Goal: Task Accomplishment & Management: Manage account settings

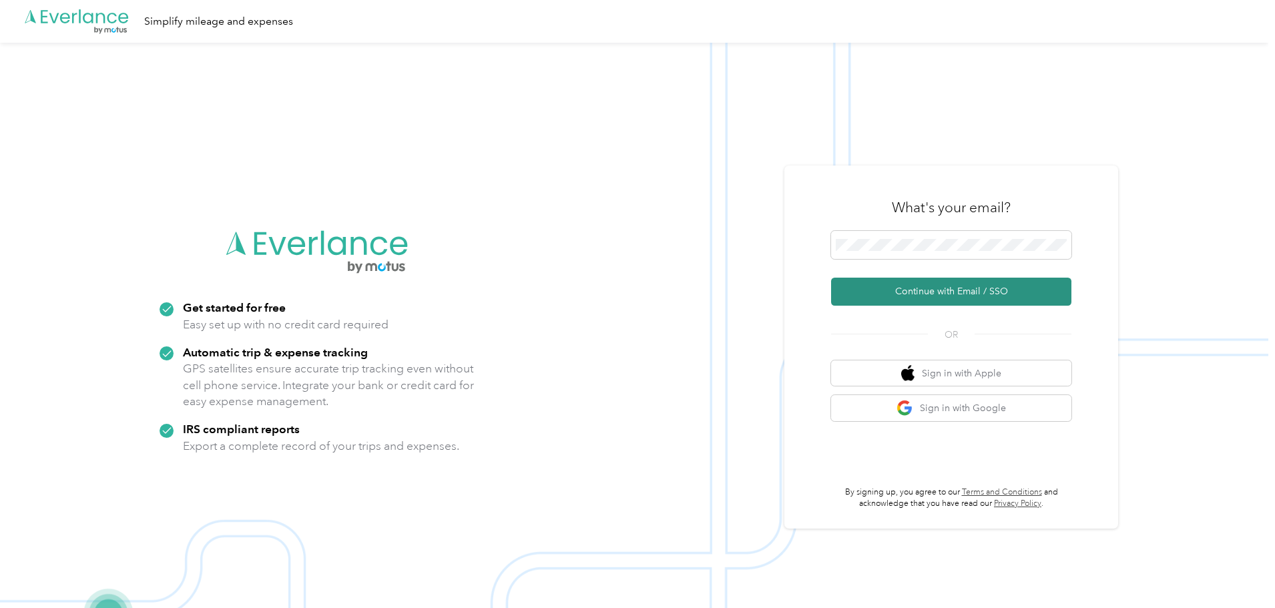
click at [989, 280] on button "Continue with Email / SSO" at bounding box center [951, 292] width 240 height 28
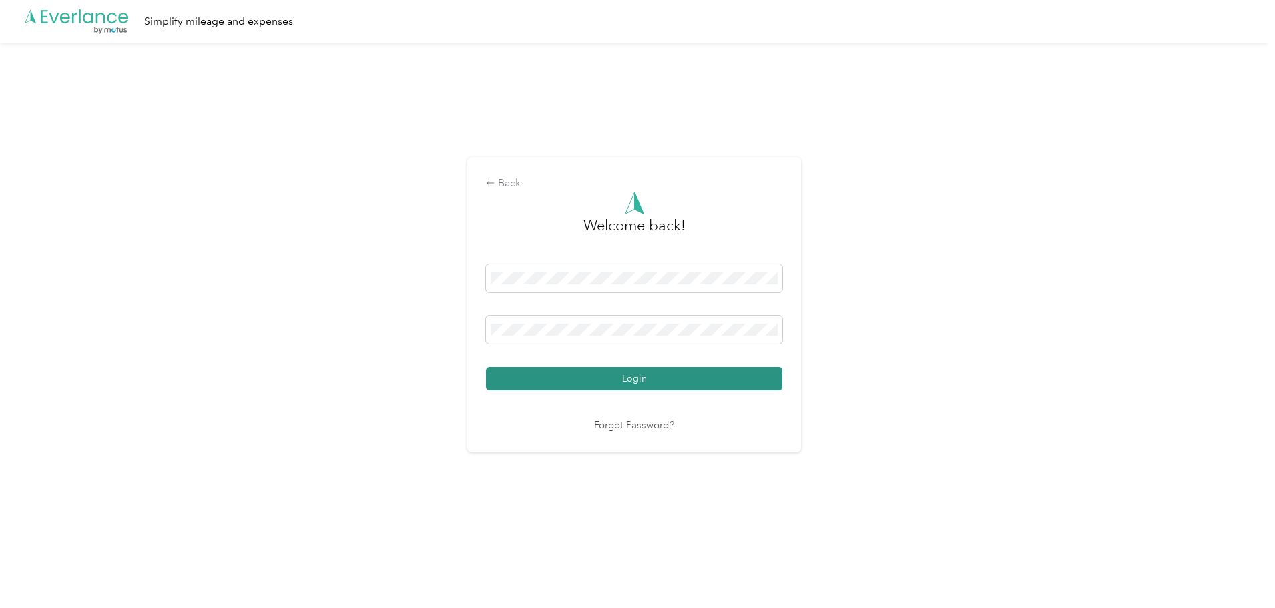
click at [633, 376] on button "Login" at bounding box center [634, 378] width 296 height 23
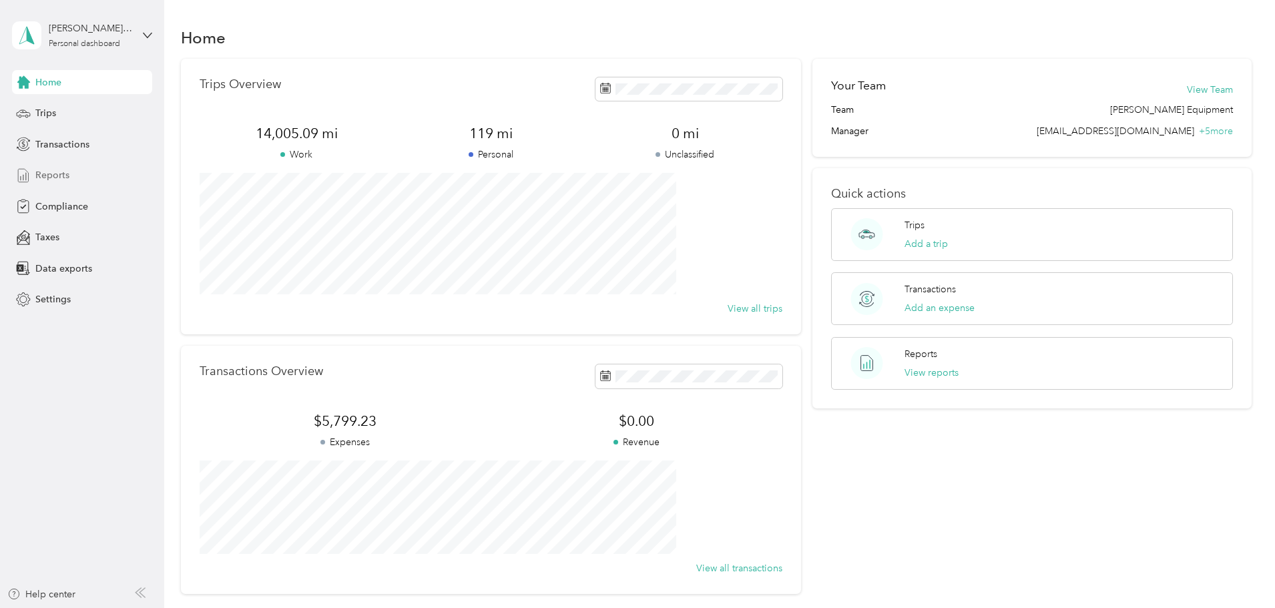
click at [51, 182] on div "Reports" at bounding box center [82, 176] width 140 height 24
